Goal: Task Accomplishment & Management: Manage account settings

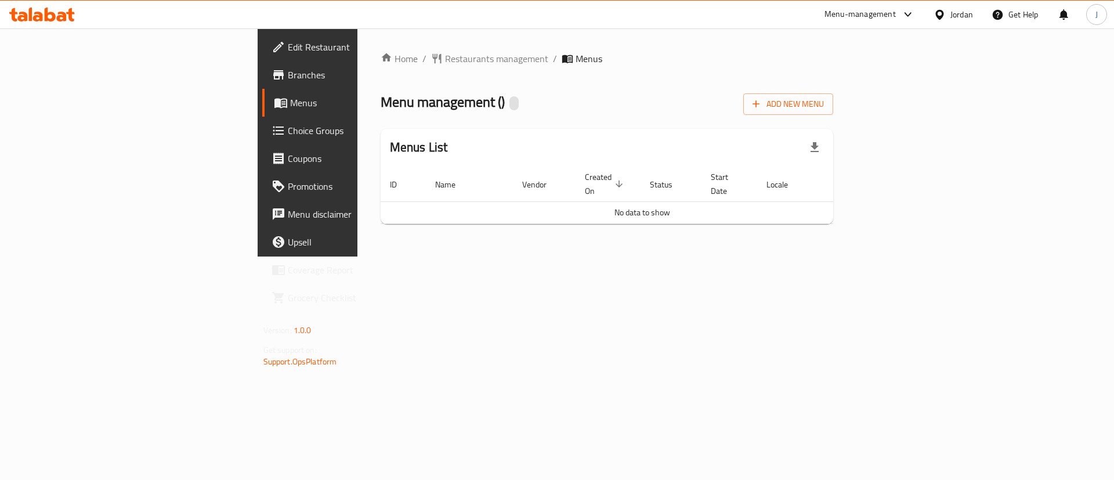
click at [288, 79] on span "Branches" at bounding box center [361, 75] width 147 height 14
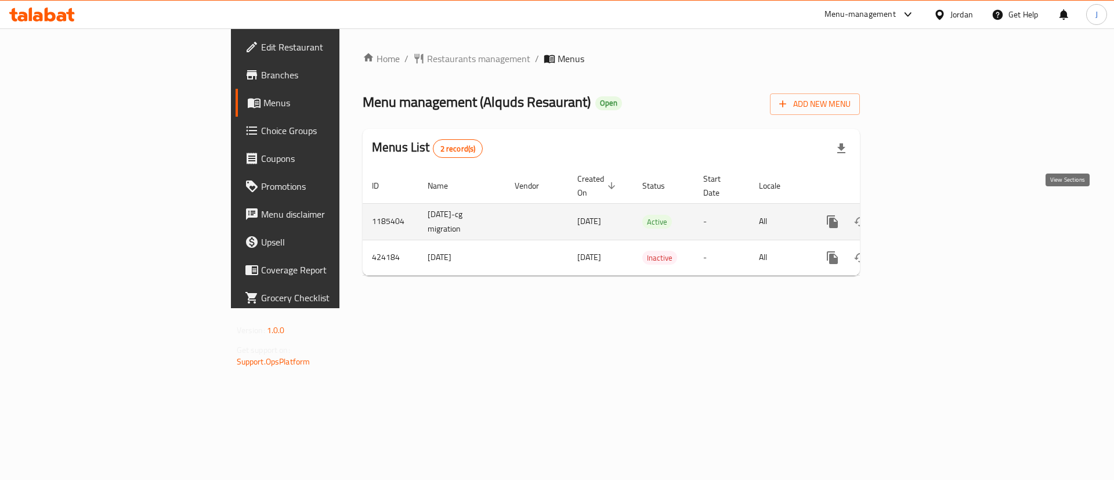
click at [930, 216] on link "enhanced table" at bounding box center [916, 222] width 28 height 28
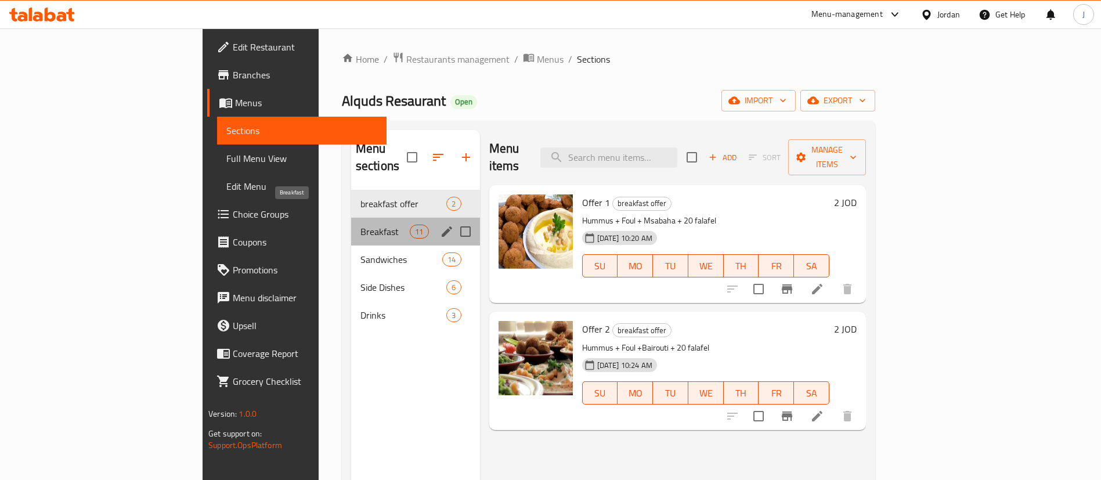
click at [360, 225] on span "Breakfast" at bounding box center [384, 232] width 49 height 14
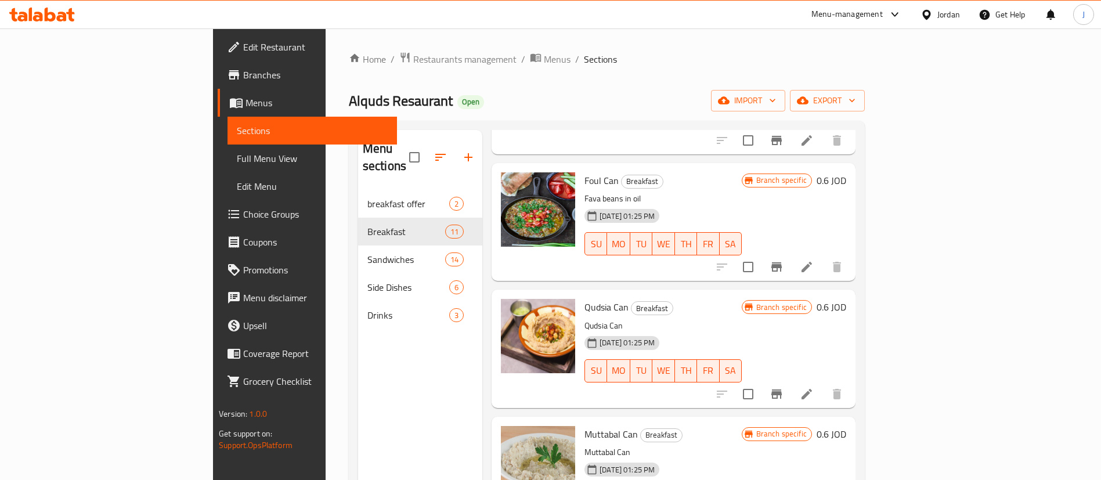
scroll to position [73, 0]
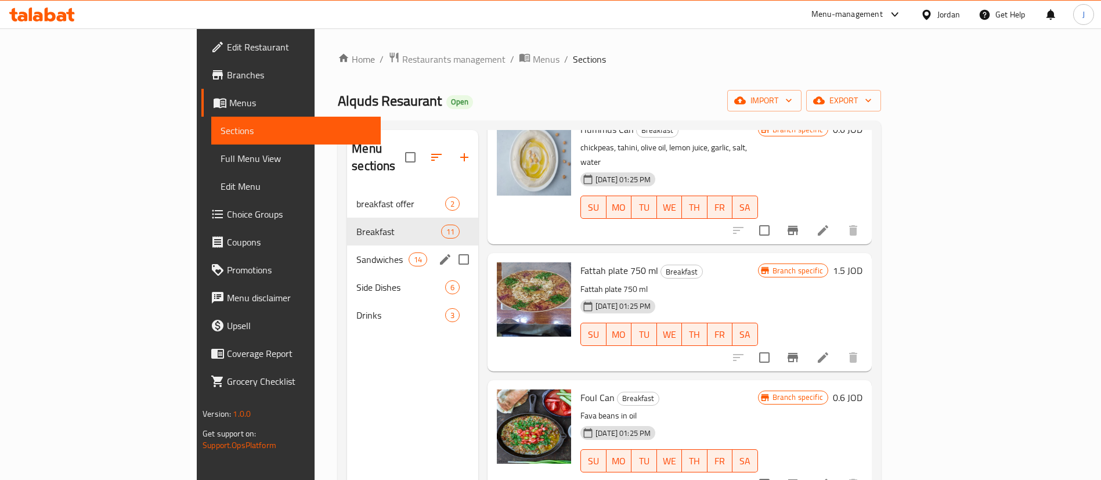
click at [347, 251] on div "Sandwiches 14" at bounding box center [412, 259] width 131 height 28
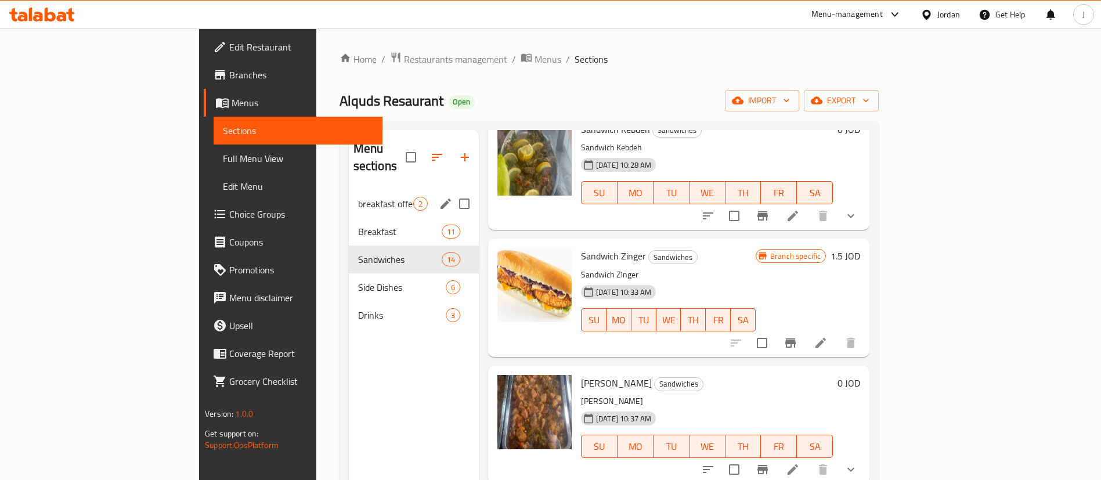
click at [349, 190] on div "breakfast offer 2" at bounding box center [414, 204] width 130 height 28
